Goal: Connect with others: Connect with others

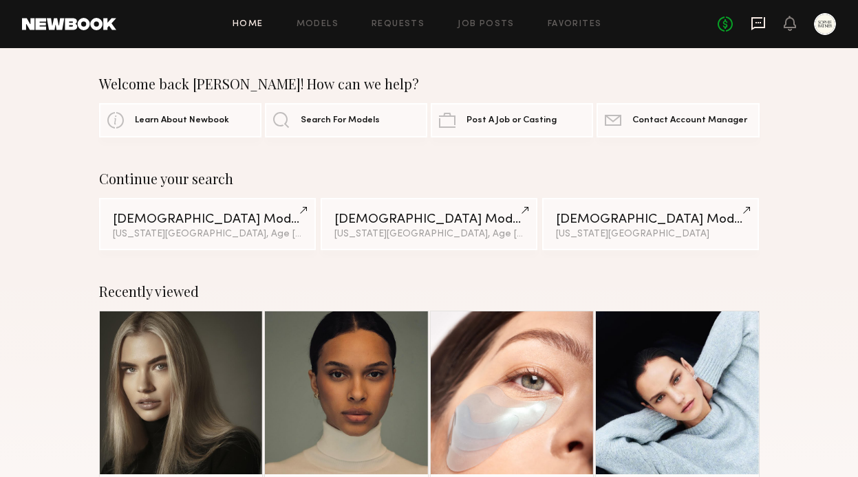
click at [759, 18] on icon at bounding box center [758, 23] width 14 height 13
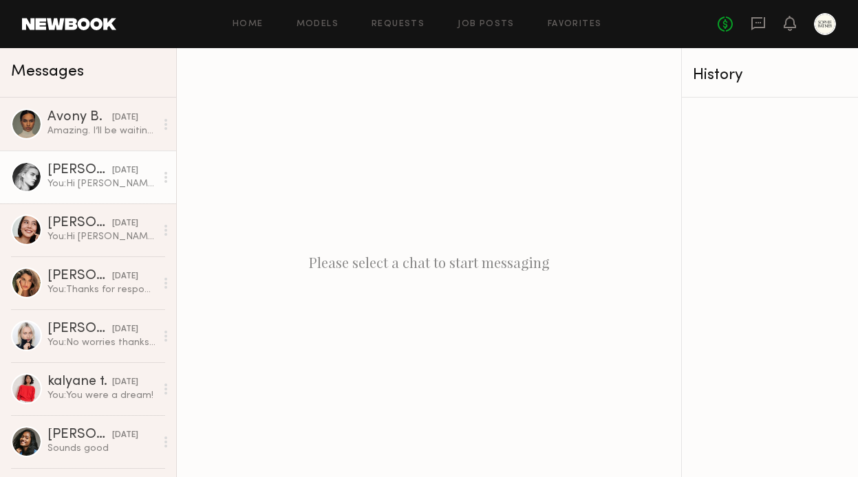
click at [88, 188] on div "You: Hi Claire , we'd love to book for you our holiday campaign shooting in NYC…" at bounding box center [101, 183] width 108 height 13
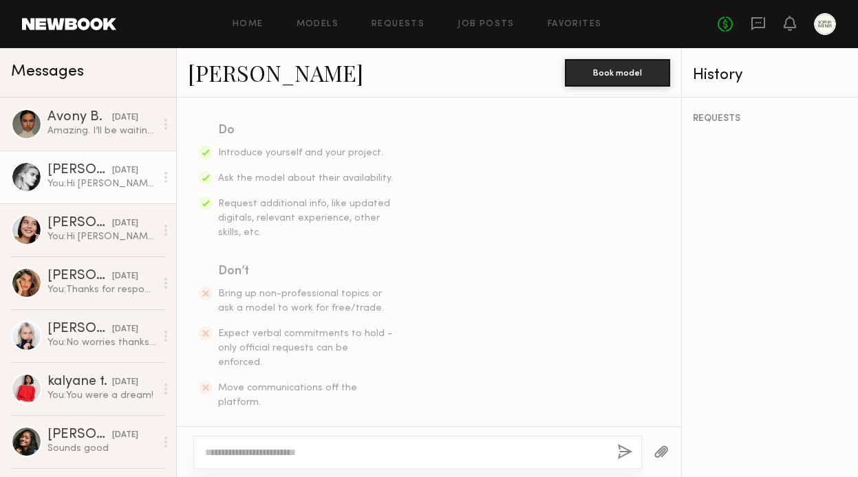
scroll to position [212, 0]
click at [67, 169] on div "Claire V." at bounding box center [79, 171] width 65 height 14
click at [219, 69] on link "Claire V." at bounding box center [275, 73] width 175 height 30
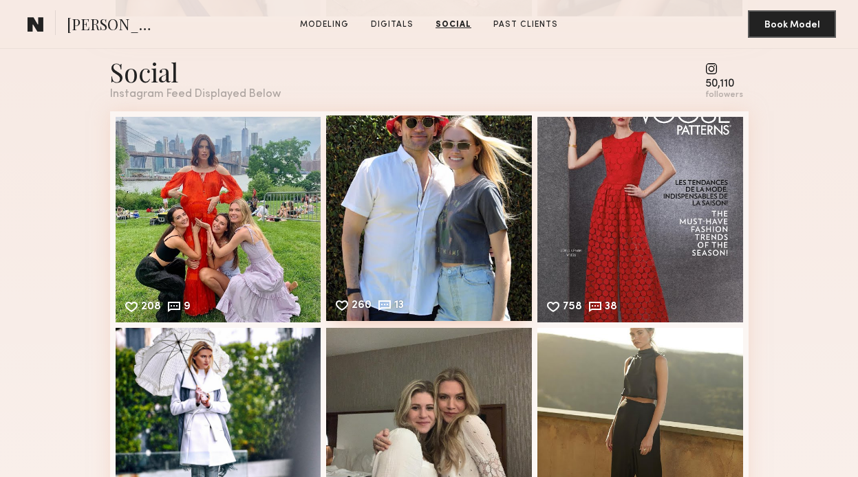
scroll to position [1678, 0]
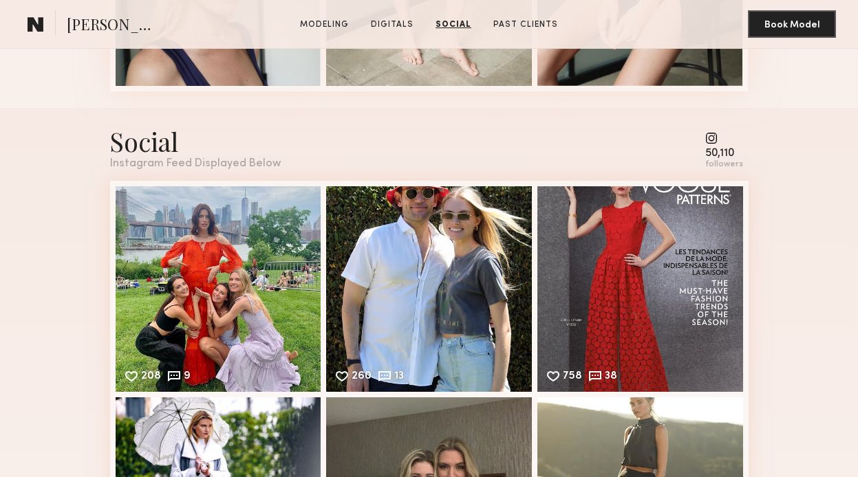
click at [713, 140] on common-icon at bounding box center [724, 138] width 38 height 12
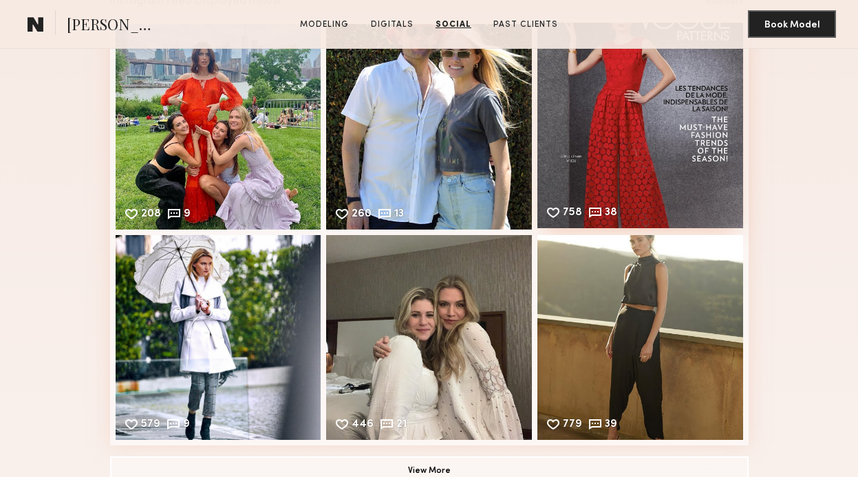
scroll to position [1864, 0]
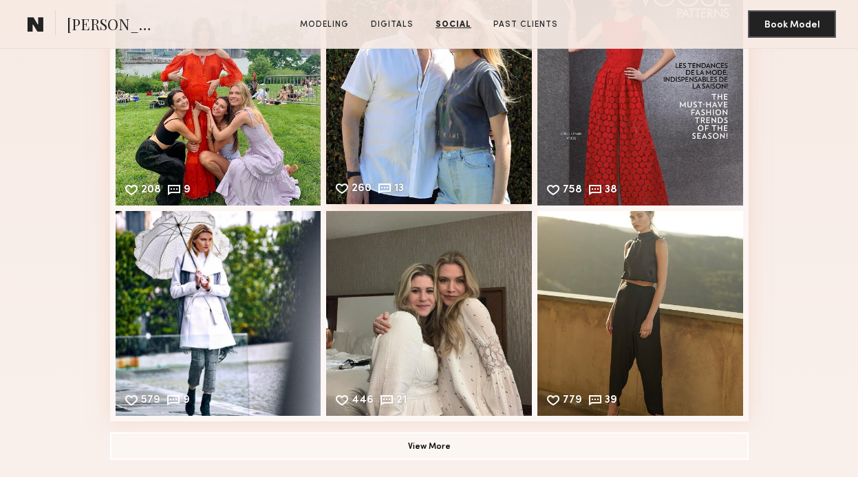
click at [438, 169] on div "260 13 Likes & comments displayed to show model’s engagement" at bounding box center [429, 102] width 206 height 206
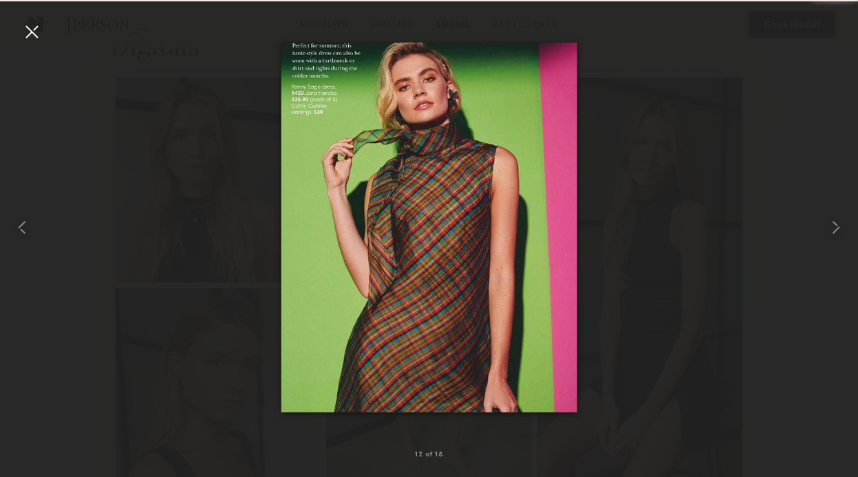
scroll to position [2458, 0]
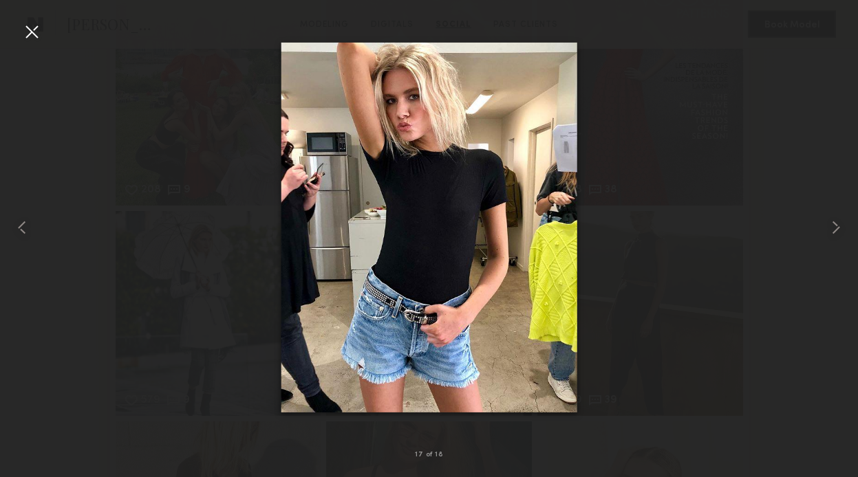
click at [628, 142] on div at bounding box center [429, 227] width 858 height 411
click at [23, 38] on div at bounding box center [32, 32] width 22 height 22
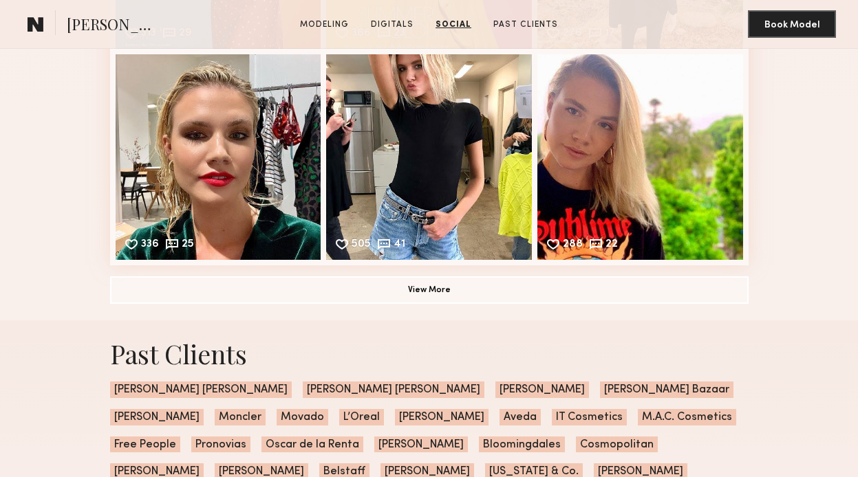
scroll to position [3499, 0]
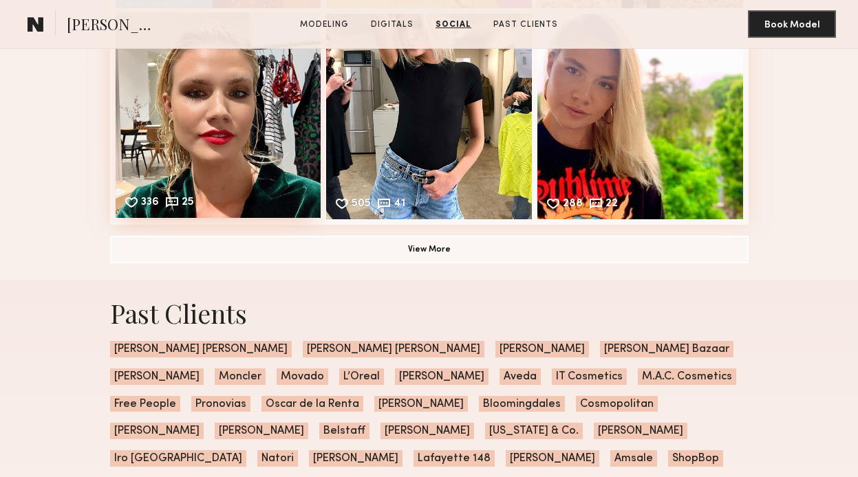
click at [257, 198] on div "336 25 Likes & comments displayed to show model’s engagement" at bounding box center [219, 115] width 206 height 206
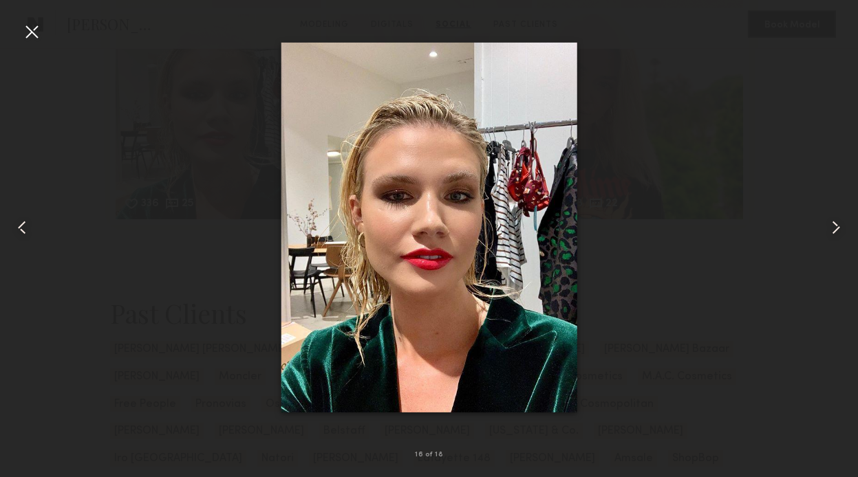
click at [625, 336] on div at bounding box center [429, 227] width 858 height 411
click at [30, 31] on div at bounding box center [32, 32] width 22 height 22
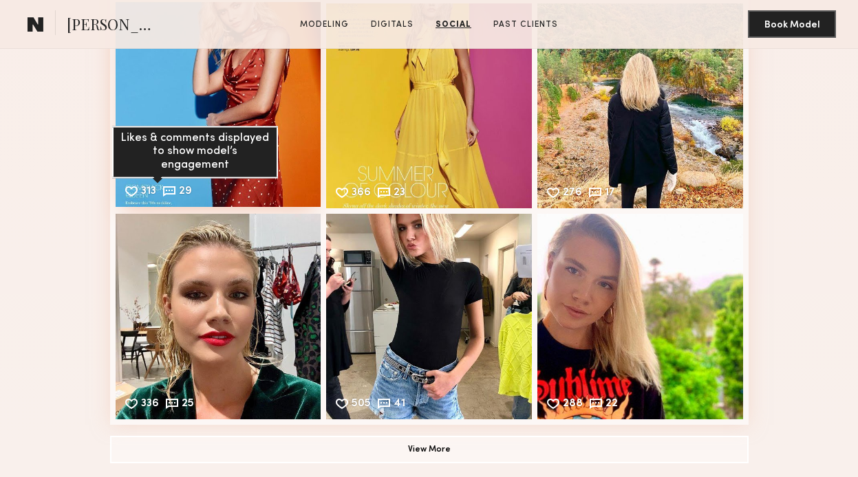
scroll to position [3321, 0]
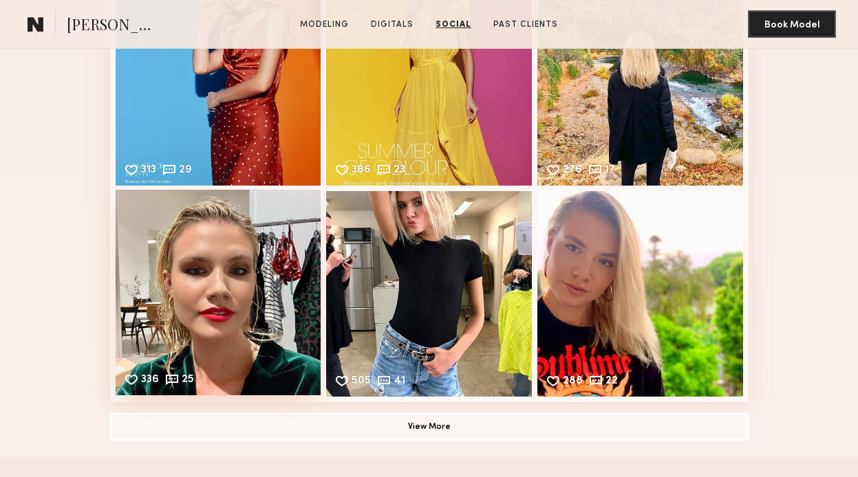
click at [276, 237] on div "336 25 Likes & comments displayed to show model’s engagement" at bounding box center [219, 293] width 206 height 206
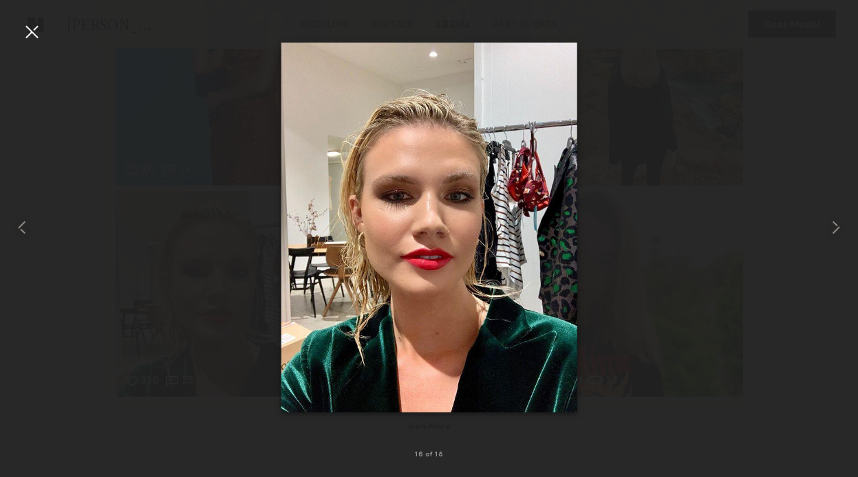
click at [32, 27] on div at bounding box center [32, 32] width 22 height 22
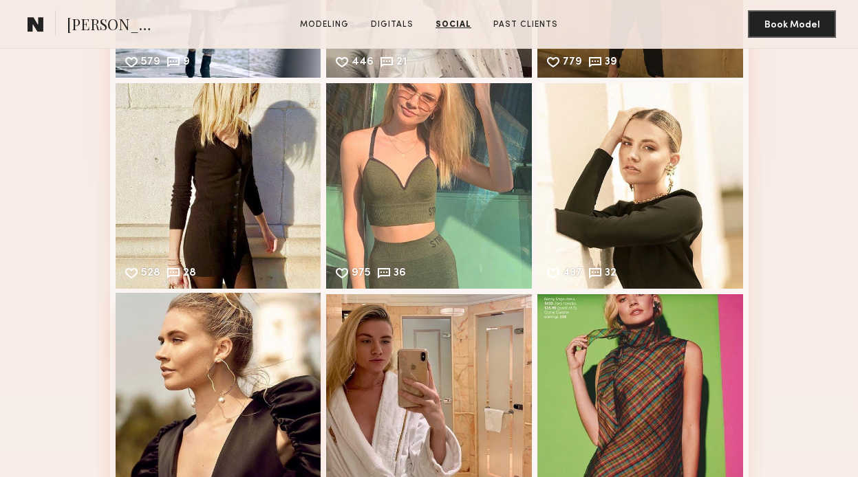
scroll to position [2747, 0]
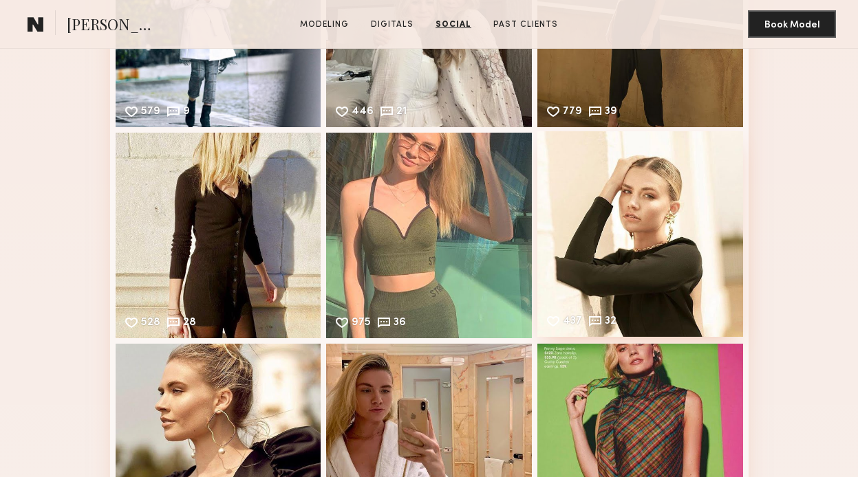
click at [651, 219] on div "437 32 Likes & comments displayed to show model’s engagement" at bounding box center [640, 234] width 206 height 206
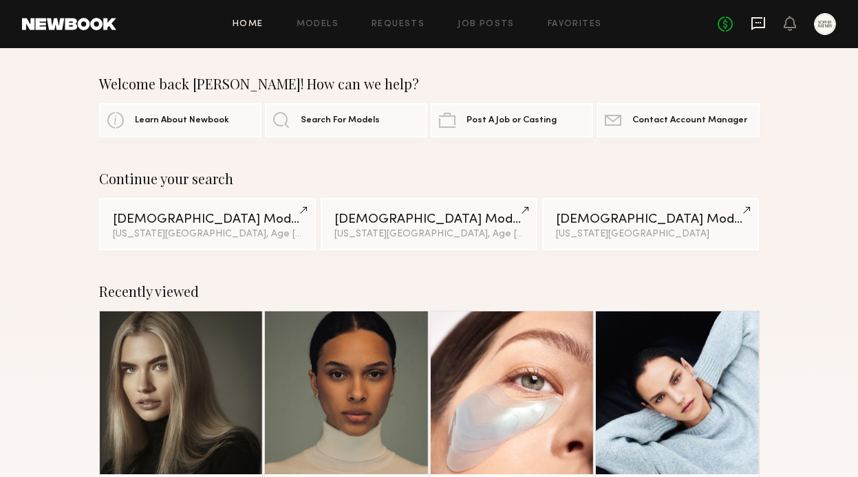
click at [757, 28] on icon at bounding box center [758, 23] width 14 height 13
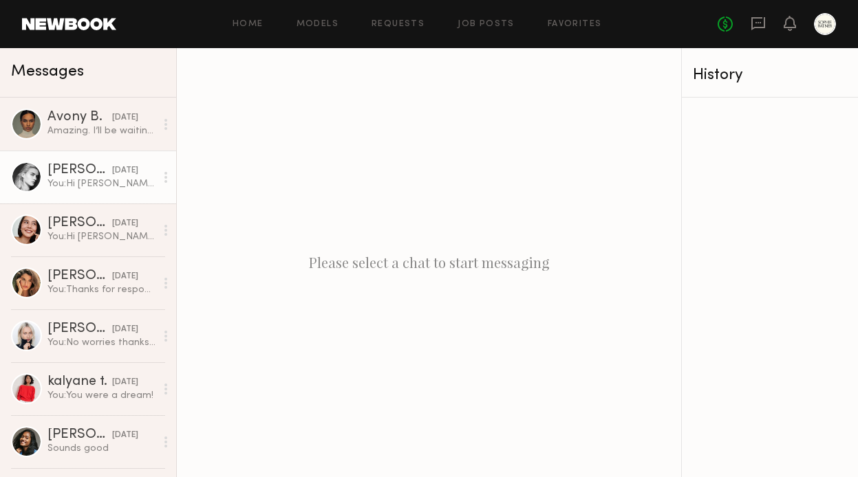
click at [77, 186] on div "You: Hi [PERSON_NAME] , we'd love to book for you our holiday campaign shooting…" at bounding box center [101, 183] width 108 height 13
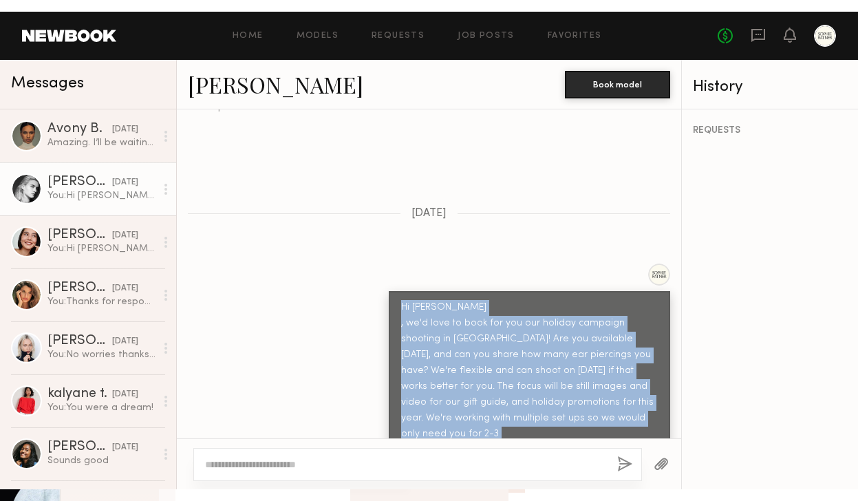
scroll to position [443, 0]
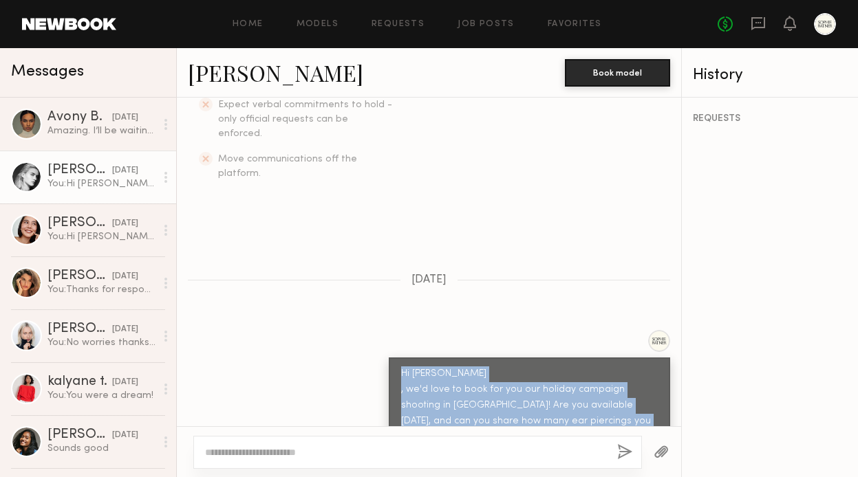
drag, startPoint x: 552, startPoint y: 396, endPoint x: 391, endPoint y: 365, distance: 164.0
copy div "Hi Claire , we'd love to book for you our holiday campaign shooting in NYC! Are…"
